Goal: Information Seeking & Learning: Learn about a topic

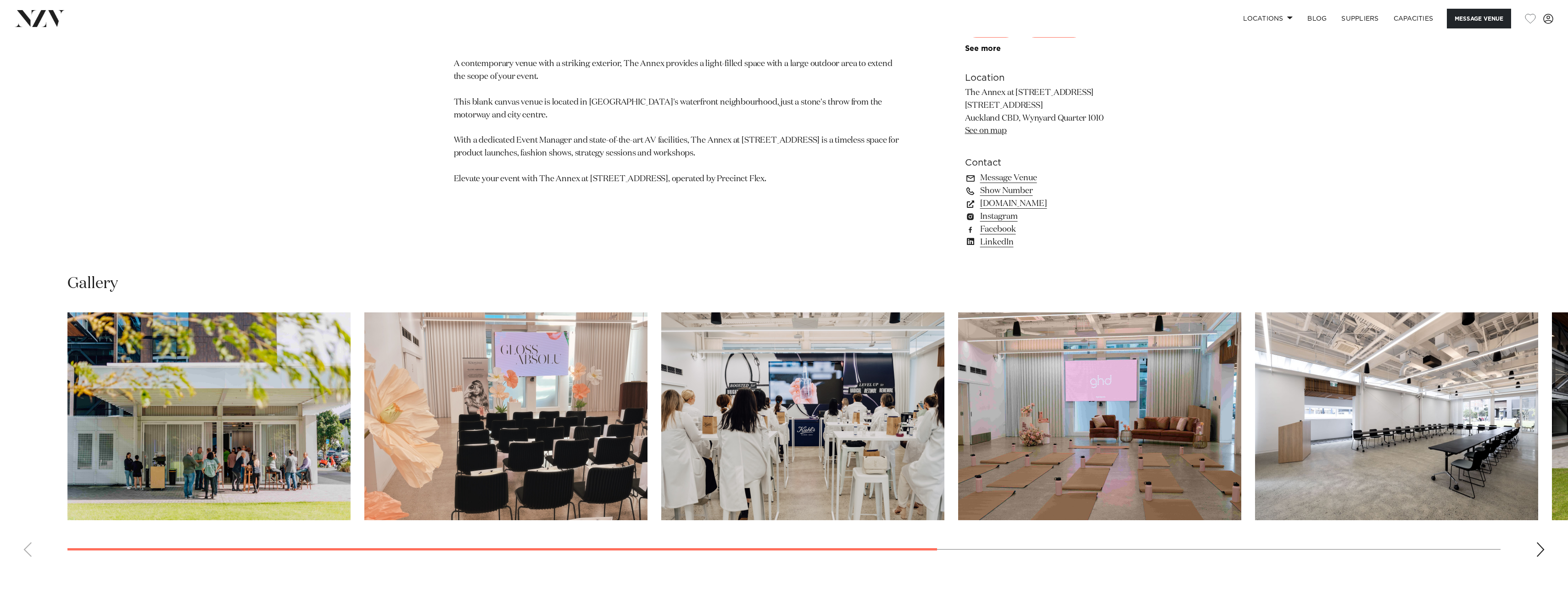
scroll to position [1147, 0]
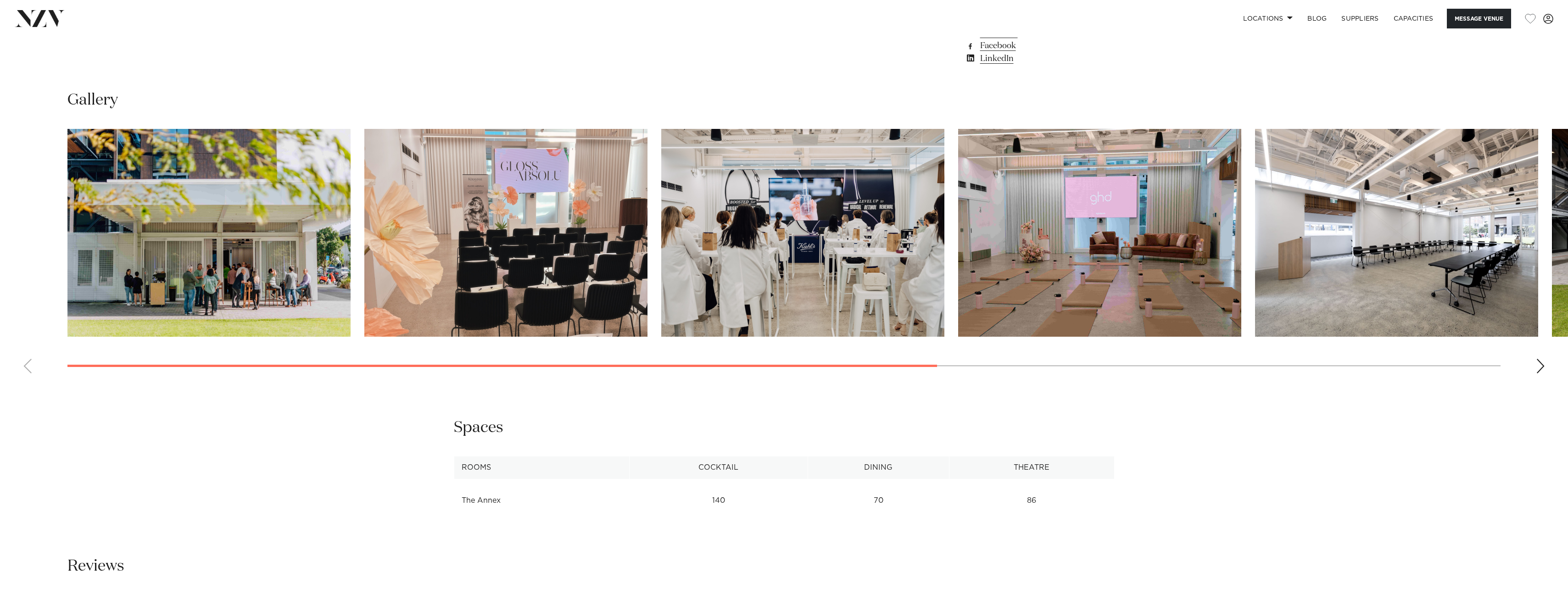
click at [1482, 316] on img "5 / 8" at bounding box center [1396, 232] width 283 height 208
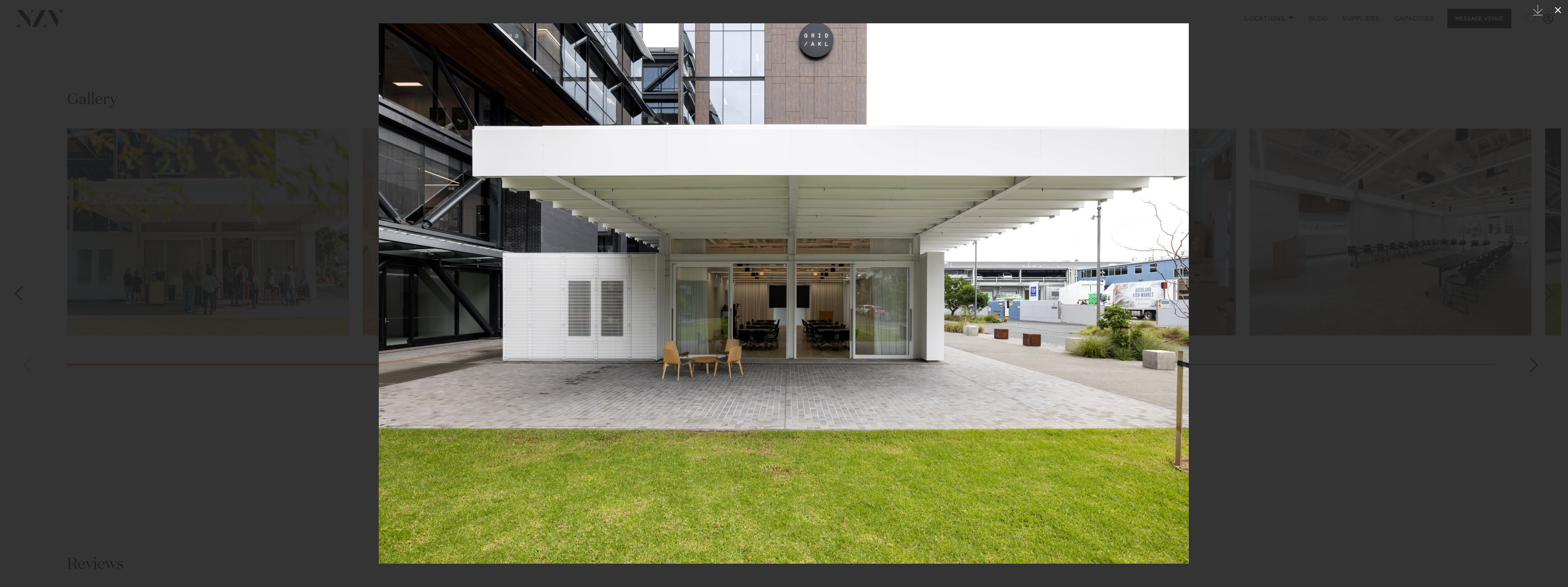
click at [1557, 9] on icon at bounding box center [1557, 9] width 11 height 11
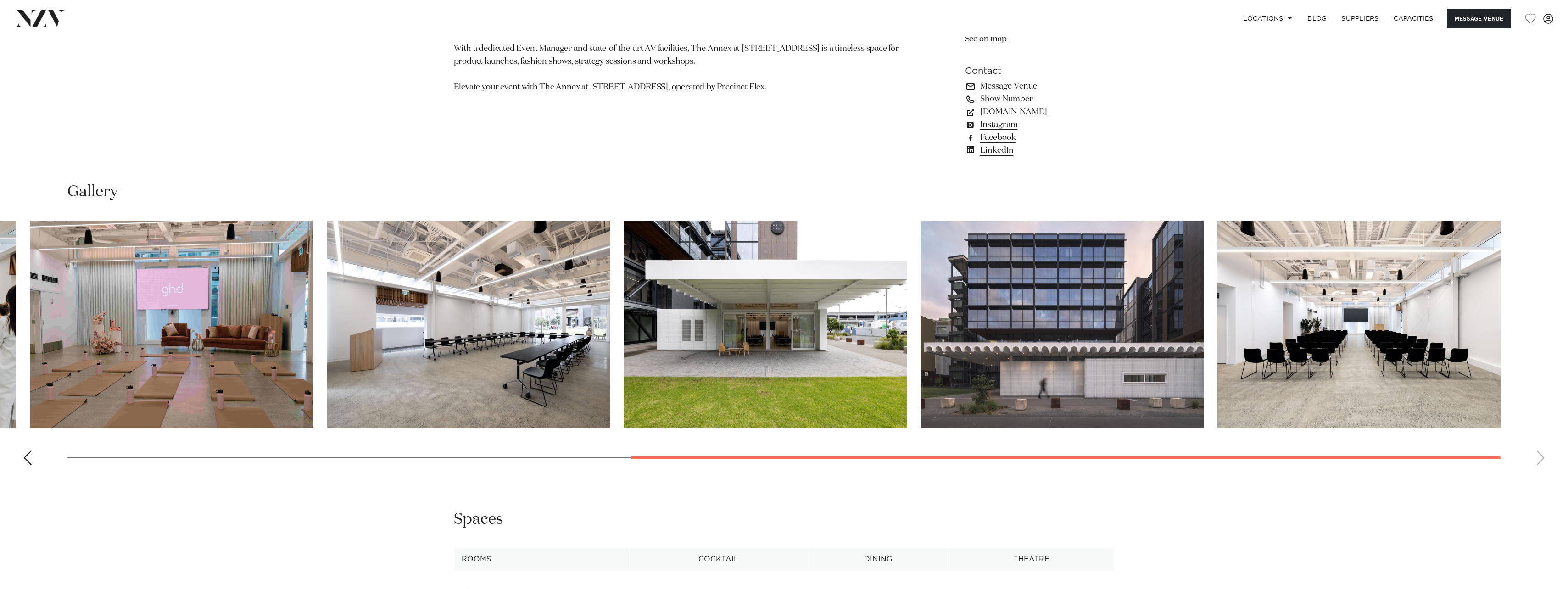
scroll to position [826, 0]
